Goal: Information Seeking & Learning: Learn about a topic

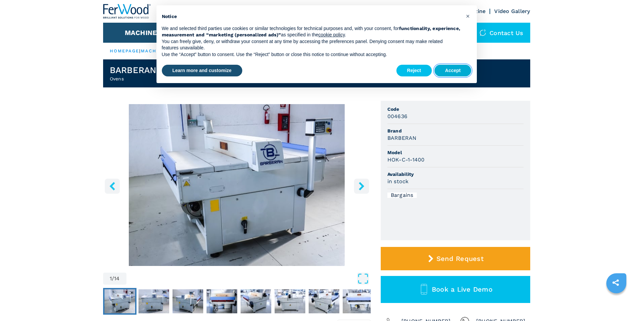
click at [452, 72] on button "Accept" at bounding box center [452, 71] width 37 height 12
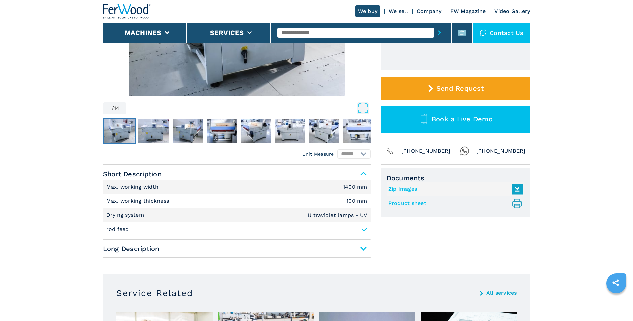
scroll to position [200, 0]
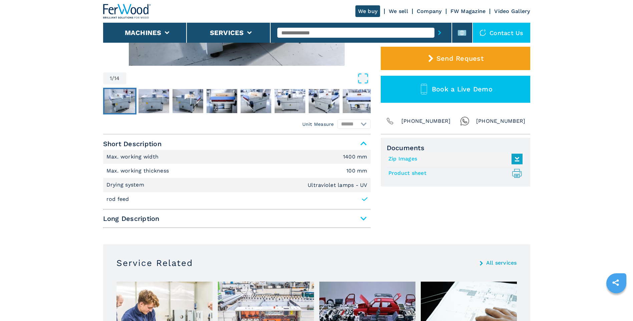
click at [415, 174] on link "Product sheet .prefix__st0{stroke-linecap:round;stroke-linejoin:round}.prefix__…" at bounding box center [453, 173] width 131 height 11
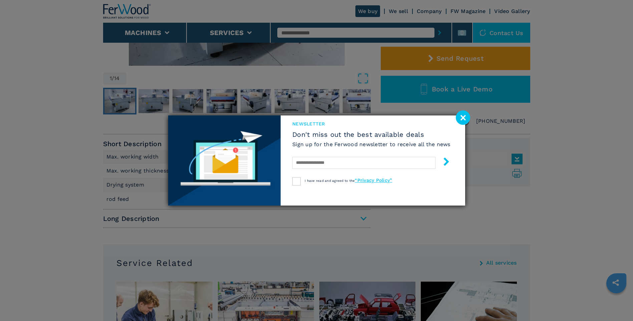
click at [462, 118] on image at bounding box center [463, 117] width 14 height 14
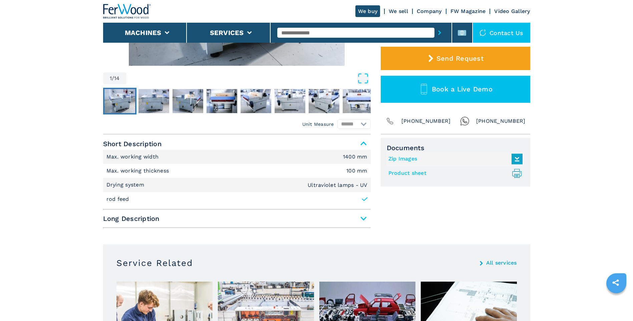
click at [430, 173] on link "Product sheet .prefix__st0{stroke-linecap:round;stroke-linejoin:round}.prefix__…" at bounding box center [453, 173] width 131 height 11
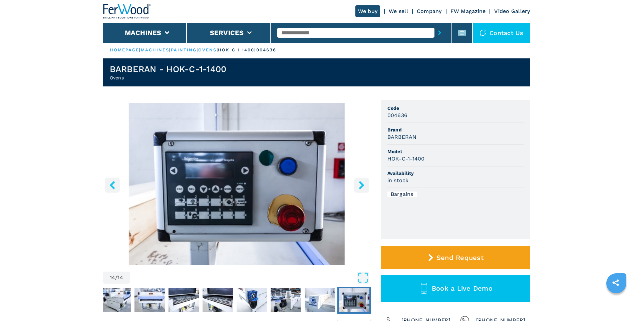
scroll to position [0, 0]
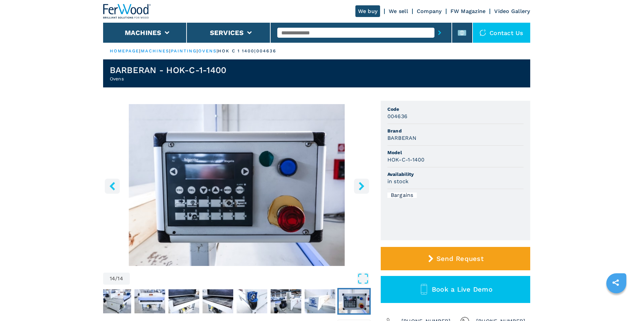
click at [347, 302] on img "Go to Slide 14" at bounding box center [354, 301] width 31 height 24
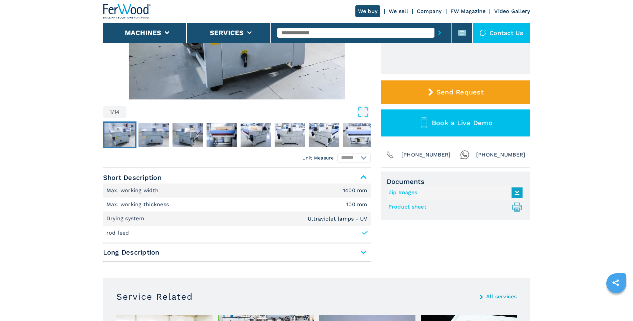
scroll to position [167, 0]
click at [364, 231] on icon at bounding box center [364, 232] width 7 height 7
click at [365, 235] on icon at bounding box center [364, 232] width 7 height 7
click at [363, 254] on span "Long Description" at bounding box center [237, 252] width 268 height 12
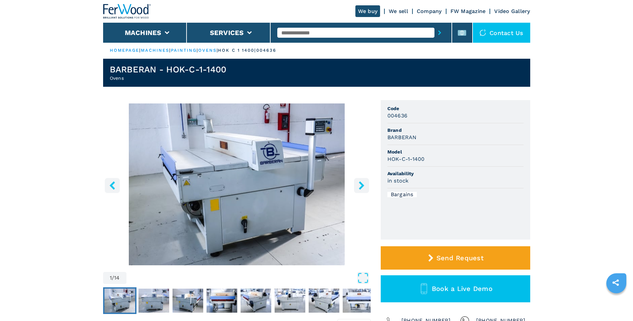
scroll to position [0, 0]
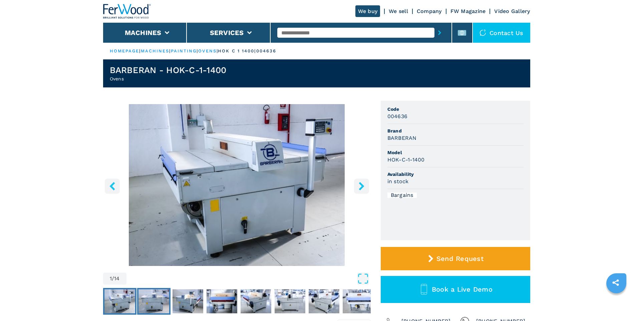
click at [154, 301] on img "Go to Slide 2" at bounding box center [153, 301] width 31 height 24
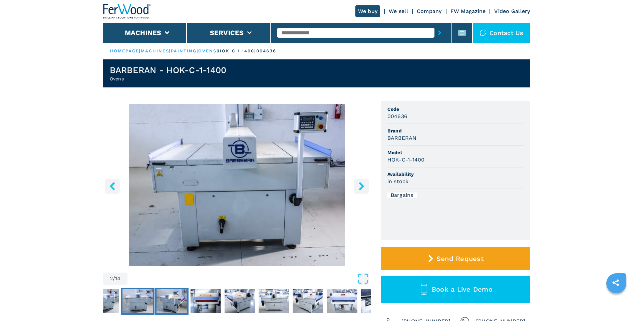
click at [183, 299] on img "Go to Slide 3" at bounding box center [171, 301] width 31 height 24
click at [201, 296] on img "Go to Slide 4" at bounding box center [205, 301] width 31 height 24
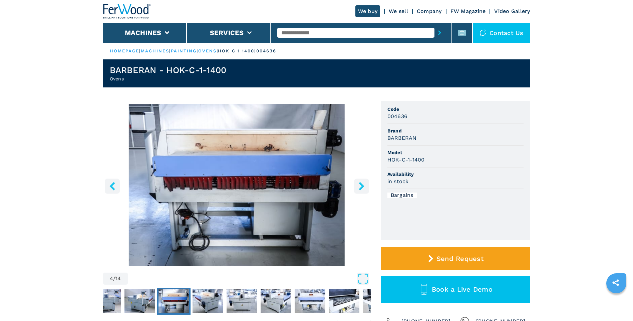
click at [361, 184] on icon "right-button" at bounding box center [361, 186] width 5 height 8
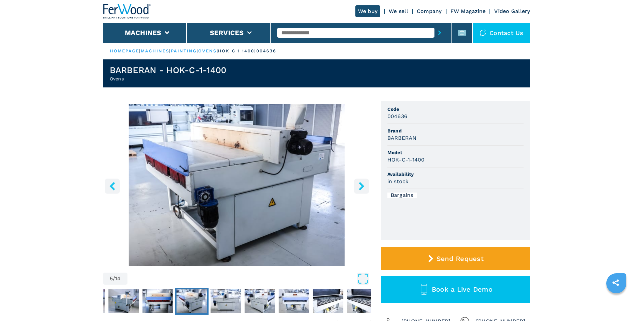
click at [361, 186] on icon "right-button" at bounding box center [361, 186] width 8 height 8
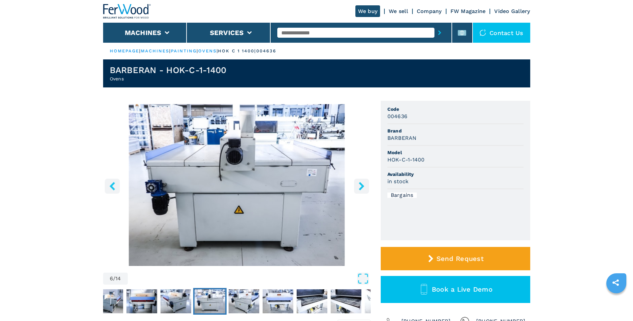
click at [361, 186] on icon "right-button" at bounding box center [361, 186] width 8 height 8
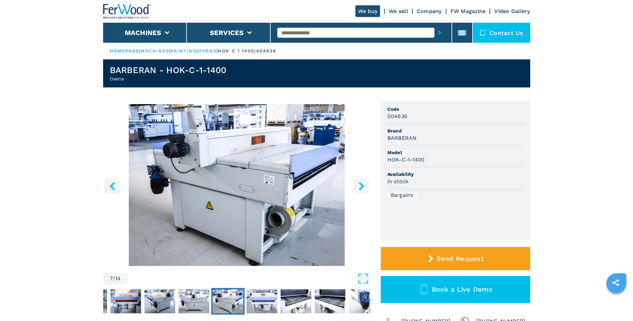
click at [361, 186] on icon "right-button" at bounding box center [361, 186] width 8 height 8
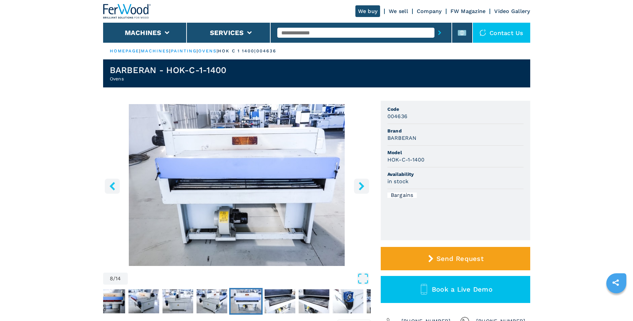
click at [361, 186] on icon "right-button" at bounding box center [361, 186] width 8 height 8
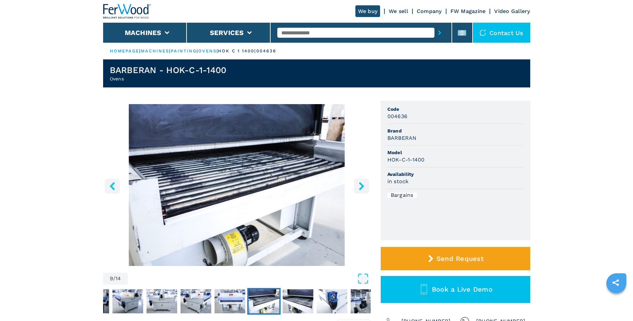
click at [361, 186] on icon "right-button" at bounding box center [361, 186] width 8 height 8
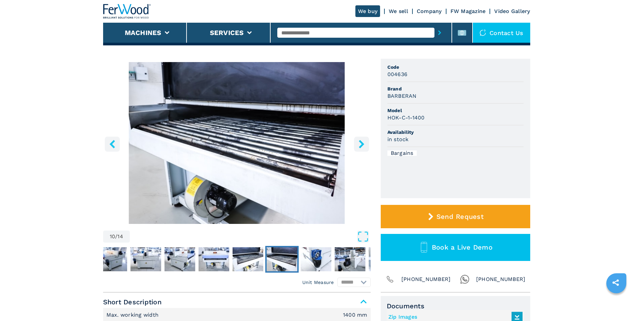
scroll to position [33, 0]
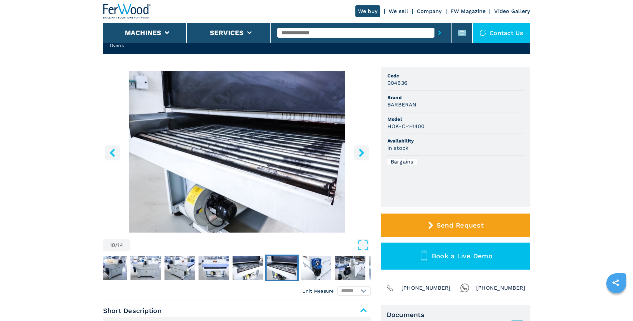
click at [360, 154] on icon "right-button" at bounding box center [361, 152] width 8 height 8
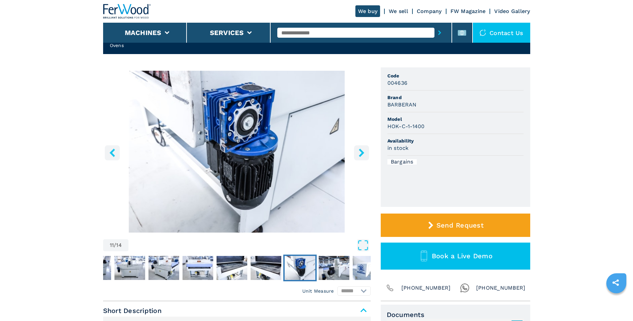
click at [359, 155] on icon "right-button" at bounding box center [361, 152] width 8 height 8
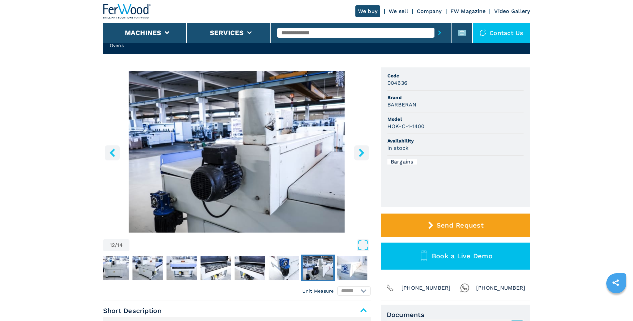
click at [362, 153] on icon "right-button" at bounding box center [361, 152] width 5 height 8
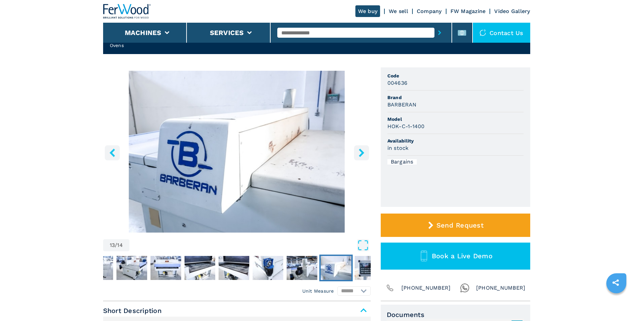
click at [360, 154] on icon "right-button" at bounding box center [361, 152] width 8 height 8
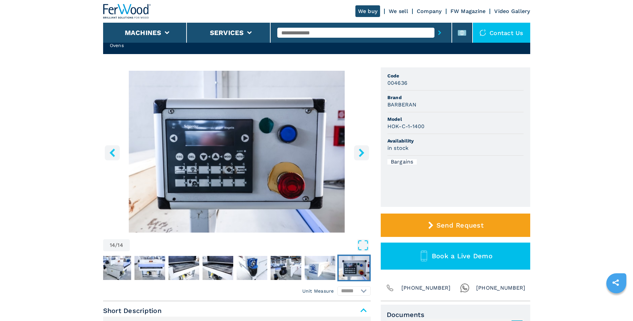
click at [360, 154] on icon "right-button" at bounding box center [361, 152] width 8 height 8
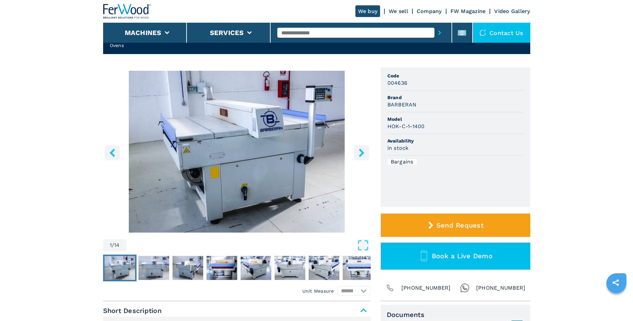
click at [360, 154] on icon "right-button" at bounding box center [361, 152] width 8 height 8
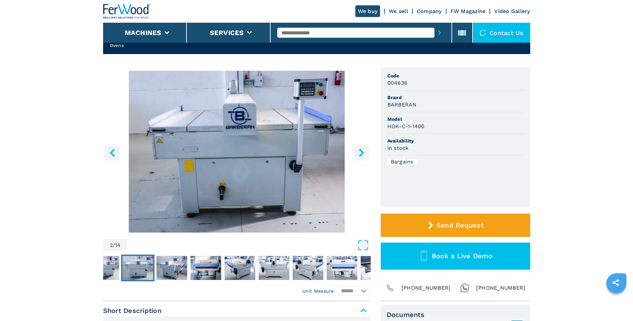
click at [360, 154] on icon "right-button" at bounding box center [361, 152] width 8 height 8
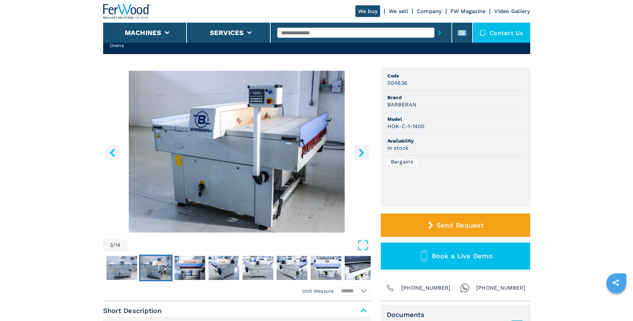
click at [360, 154] on icon "right-button" at bounding box center [361, 152] width 8 height 8
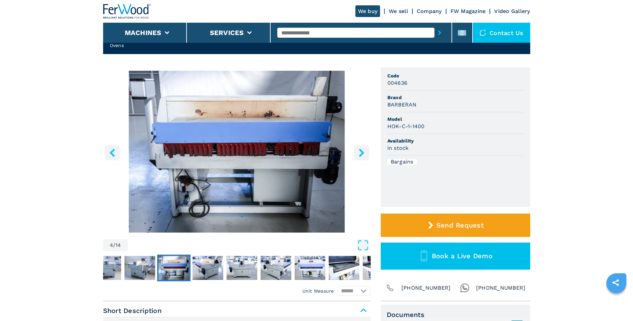
click at [360, 154] on icon "right-button" at bounding box center [361, 152] width 8 height 8
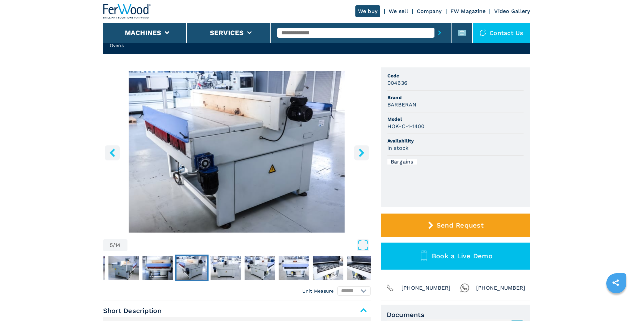
click at [360, 154] on icon "right-button" at bounding box center [361, 152] width 8 height 8
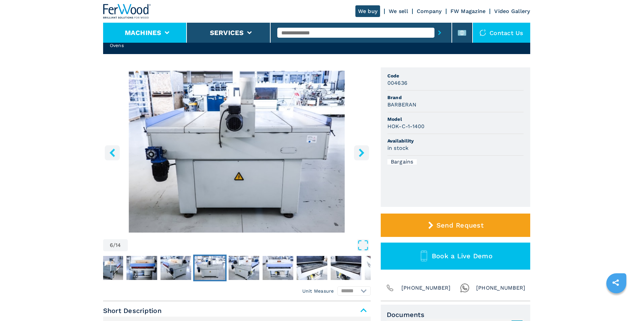
click at [155, 32] on button "Machines" at bounding box center [143, 33] width 37 height 8
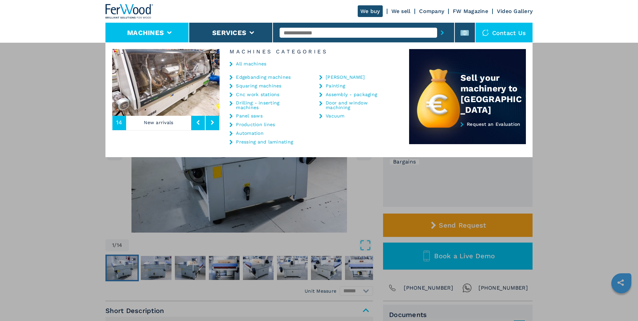
click at [68, 137] on div "**********" at bounding box center [319, 202] width 638 height 321
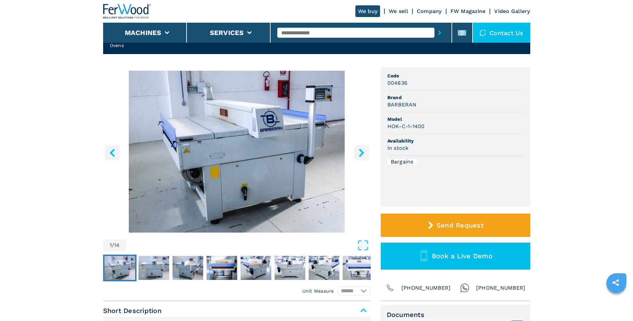
click at [361, 154] on icon "right-button" at bounding box center [361, 152] width 5 height 8
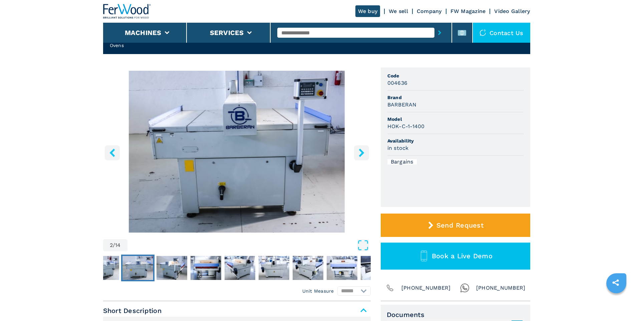
click at [360, 153] on icon "right-button" at bounding box center [361, 152] width 8 height 8
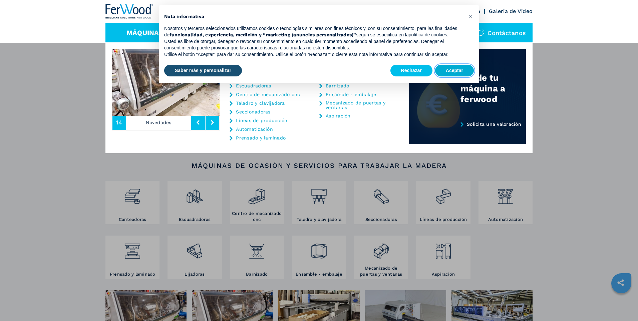
click at [457, 69] on button "Aceptar" at bounding box center [454, 71] width 39 height 12
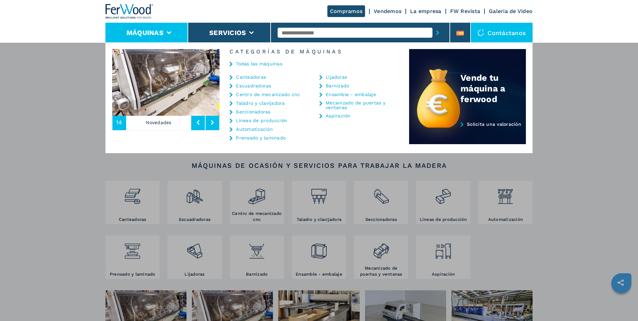
click at [344, 85] on link "Barnizado" at bounding box center [337, 85] width 23 height 5
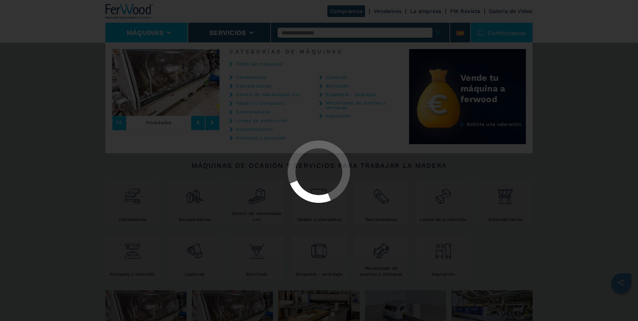
select select "*********"
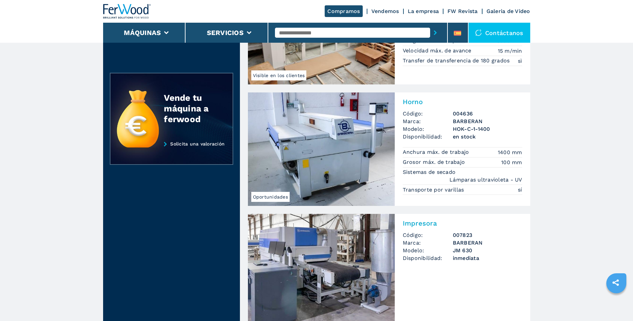
scroll to position [367, 0]
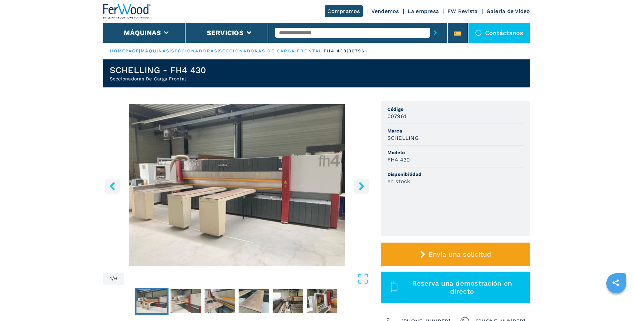
click at [360, 188] on icon "right-button" at bounding box center [361, 186] width 5 height 8
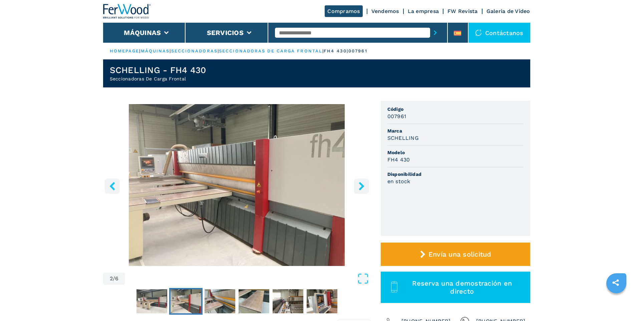
click at [360, 188] on icon "right-button" at bounding box center [361, 186] width 5 height 8
click at [360, 185] on icon "right-button" at bounding box center [361, 186] width 8 height 8
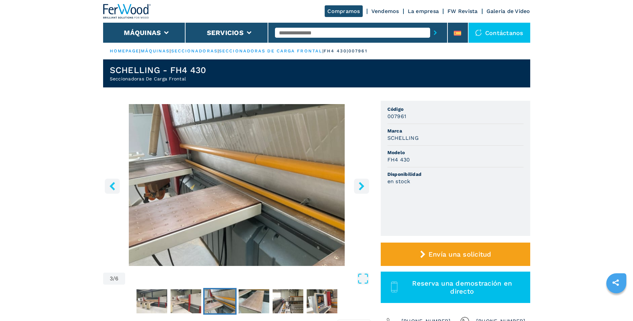
click at [360, 185] on icon "right-button" at bounding box center [361, 186] width 8 height 8
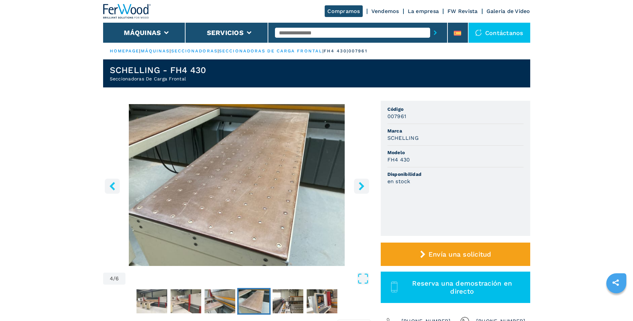
click at [360, 185] on icon "right-button" at bounding box center [361, 186] width 8 height 8
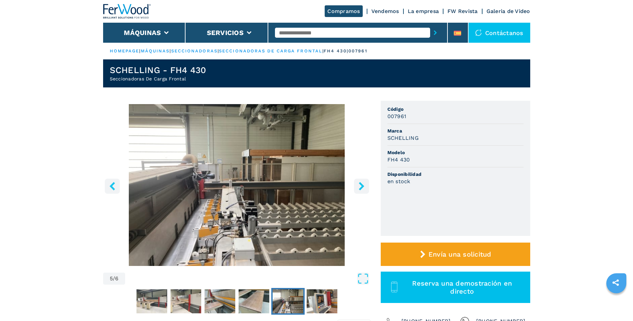
click at [360, 185] on icon "right-button" at bounding box center [361, 186] width 8 height 8
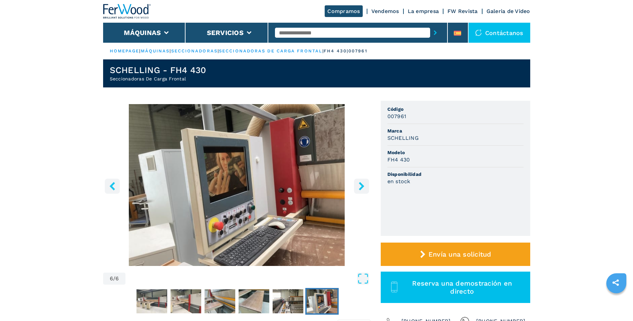
click at [360, 185] on icon "right-button" at bounding box center [361, 186] width 8 height 8
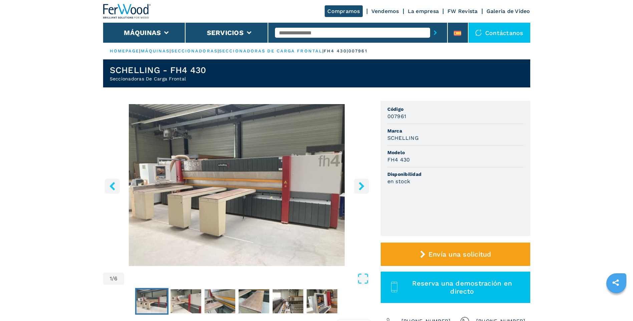
click at [360, 185] on icon "right-button" at bounding box center [361, 186] width 8 height 8
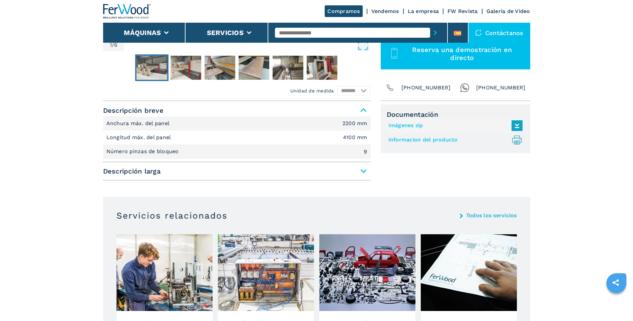
click at [442, 140] on link "Informacion del producto .prefix__st0{stroke-linecap:round;stroke-linejoin:roun…" at bounding box center [453, 139] width 131 height 11
click at [365, 171] on span "Descripción larga" at bounding box center [237, 171] width 268 height 12
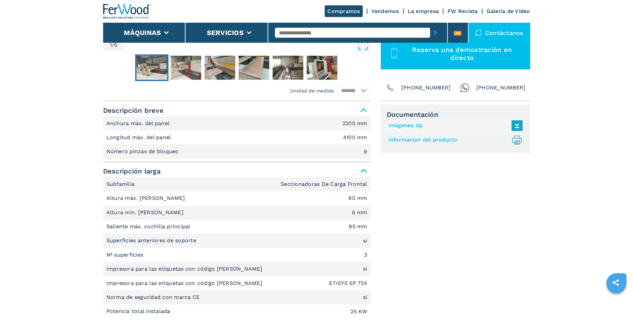
click at [427, 138] on link "Informacion del producto .prefix__st0{stroke-linecap:round;stroke-linejoin:roun…" at bounding box center [453, 139] width 131 height 11
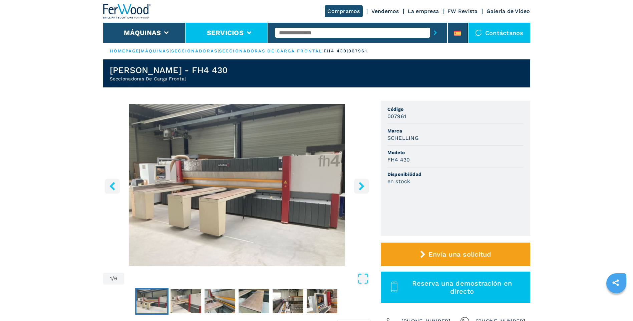
click at [221, 33] on button "Servicios" at bounding box center [225, 33] width 37 height 8
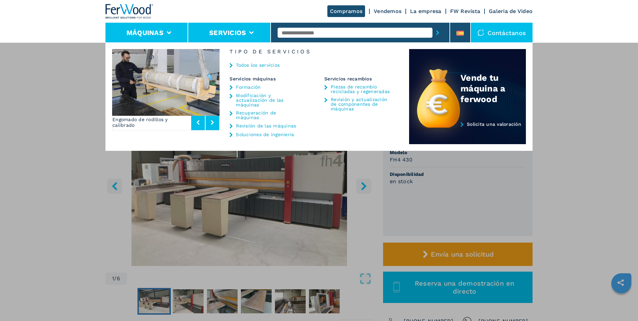
click at [164, 34] on li "Máquinas" at bounding box center [146, 33] width 83 height 20
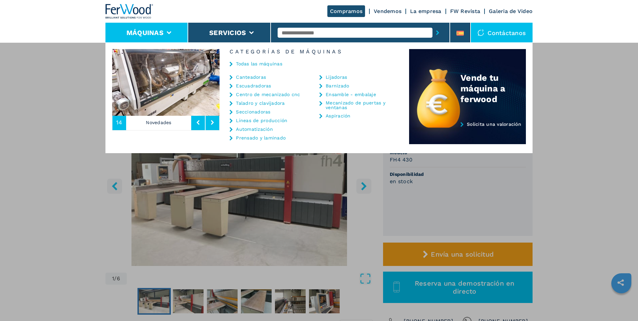
click at [342, 88] on link "Barnizado" at bounding box center [337, 85] width 23 height 5
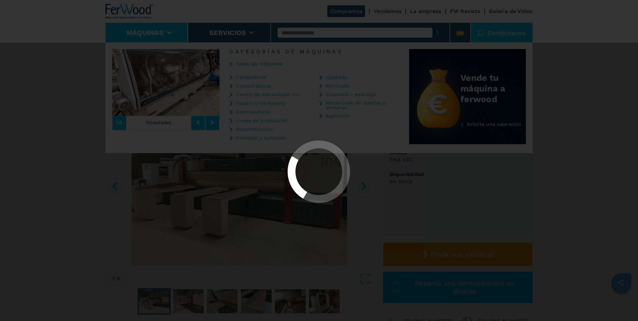
select select "*********"
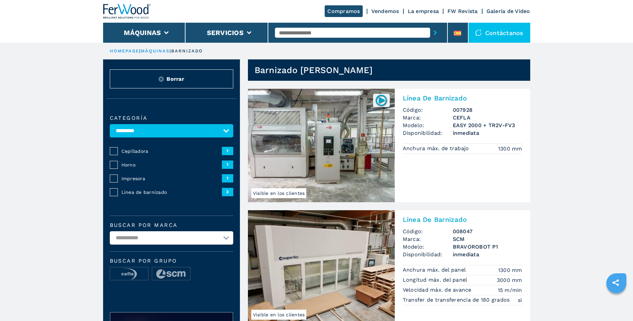
scroll to position [33, 0]
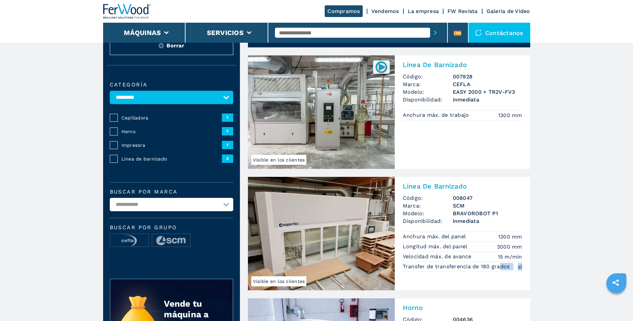
drag, startPoint x: 538, startPoint y: 270, endPoint x: 497, endPoint y: 264, distance: 41.5
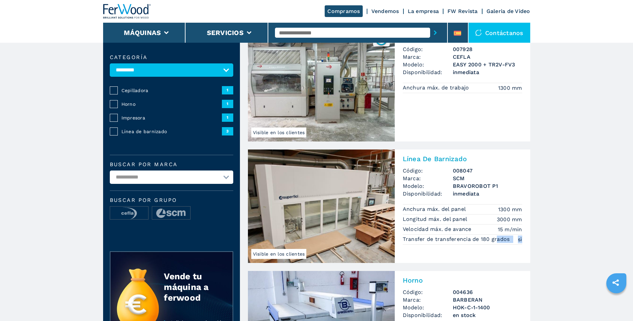
scroll to position [167, 0]
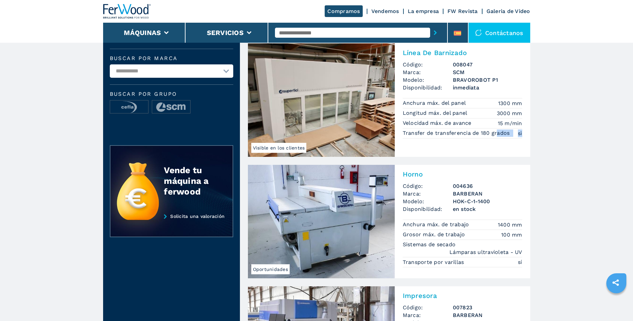
click at [525, 219] on div "Horno Código: 004636 Marca: [PERSON_NAME] Modelo: HOK-C-1-1400 Disponibilidad: …" at bounding box center [462, 218] width 135 height 106
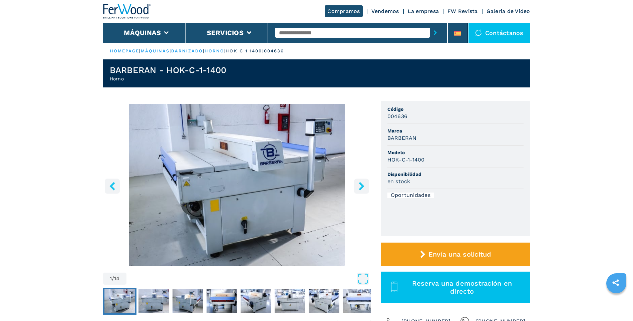
select select "*********"
